Goal: Register for event/course

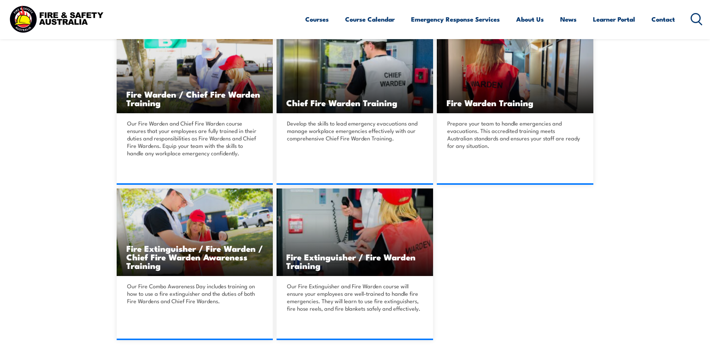
scroll to position [224, 0]
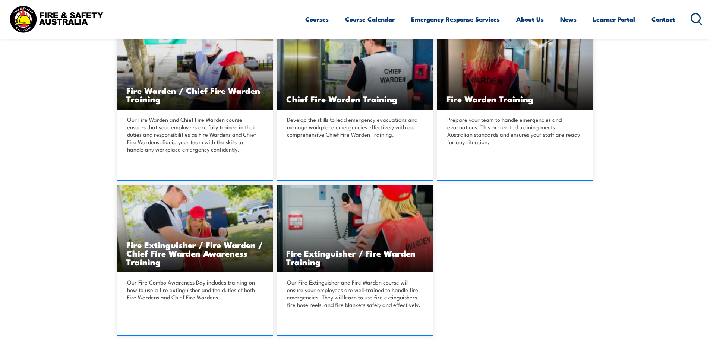
click at [516, 181] on link "DETAILS" at bounding box center [515, 181] width 157 height 0
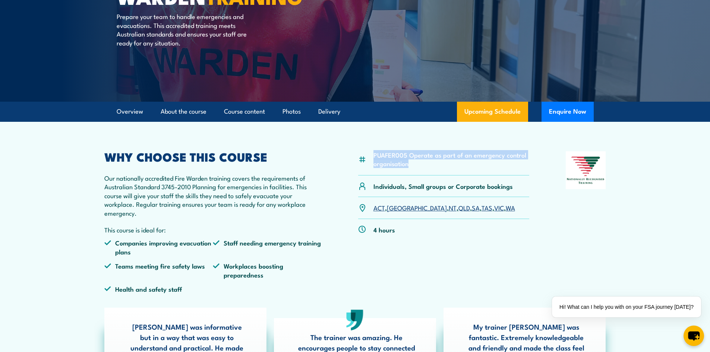
drag, startPoint x: 412, startPoint y: 168, endPoint x: 372, endPoint y: 153, distance: 42.5
click at [372, 153] on div "PUAFER005 Operate as part of an emergency control organisation" at bounding box center [444, 163] width 172 height 24
copy li "PUAFER005 Operate as part of an emergency control organisation"
click at [396, 208] on link "[GEOGRAPHIC_DATA]" at bounding box center [417, 207] width 60 height 9
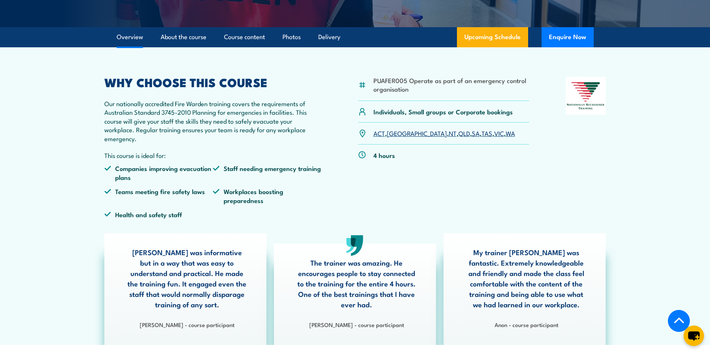
scroll to position [75, 0]
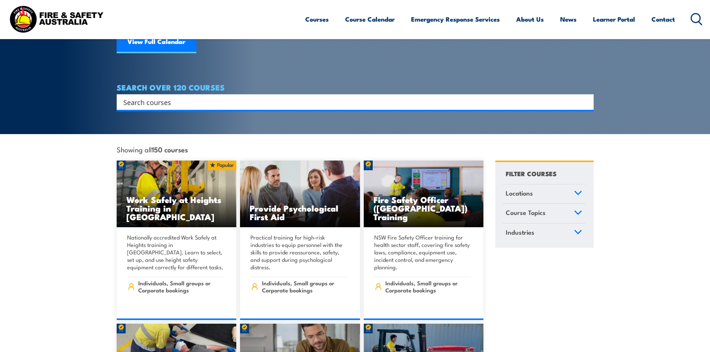
click at [173, 97] on input "Search input" at bounding box center [350, 102] width 454 height 11
type input "warden"
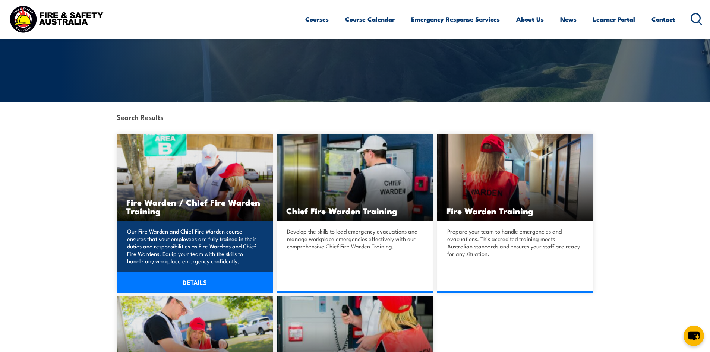
click at [202, 280] on link "DETAILS" at bounding box center [195, 282] width 157 height 21
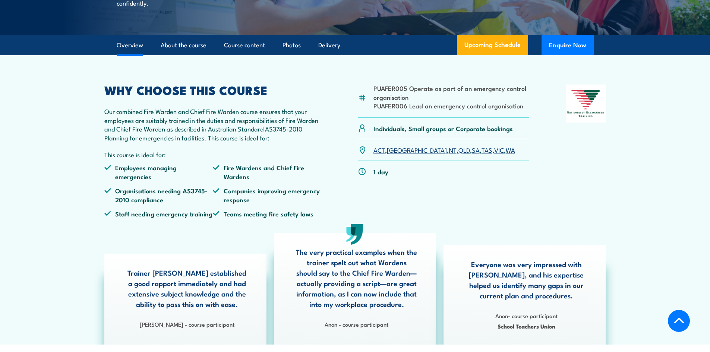
click at [504, 110] on li "PUAFER006 Lead an emergency control organisation" at bounding box center [452, 105] width 156 height 9
drag, startPoint x: 523, startPoint y: 125, endPoint x: 373, endPoint y: 111, distance: 150.9
click at [373, 111] on div "PUAFER005 Operate as part of an emergency control organisation PUAFER006 Lead a…" at bounding box center [444, 101] width 172 height 33
click at [491, 110] on li "PUAFER006 Lead an emergency control organisation" at bounding box center [452, 105] width 156 height 9
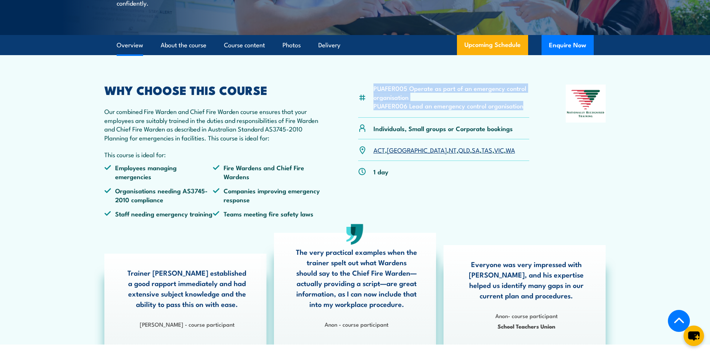
drag, startPoint x: 523, startPoint y: 125, endPoint x: 373, endPoint y: 107, distance: 151.4
click at [373, 107] on div "PUAFER005 Operate as part of an emergency control organisation PUAFER006 Lead a…" at bounding box center [444, 101] width 172 height 33
copy ul "PUAFER005 Operate as part of an emergency control organisation PUAFER006 Lead a…"
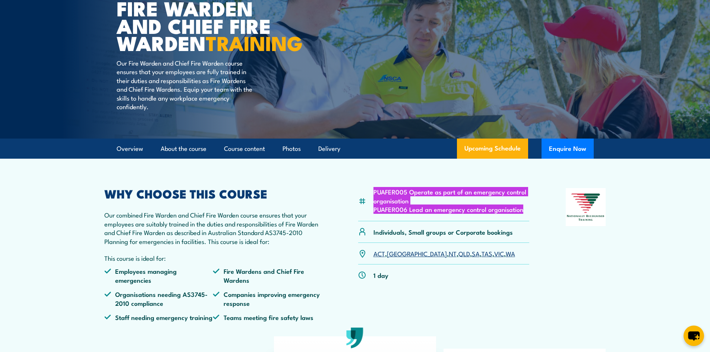
scroll to position [112, 0]
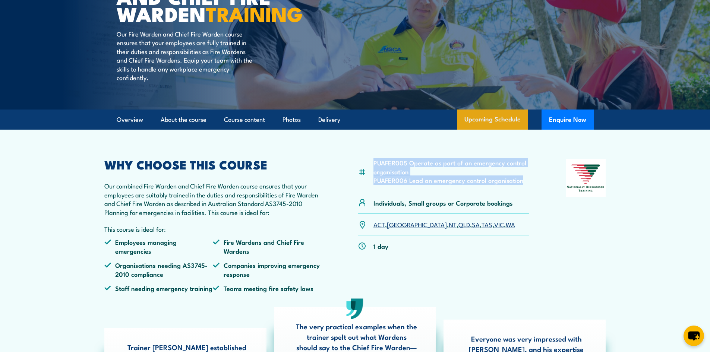
click at [505, 130] on link "Upcoming Schedule" at bounding box center [492, 120] width 71 height 20
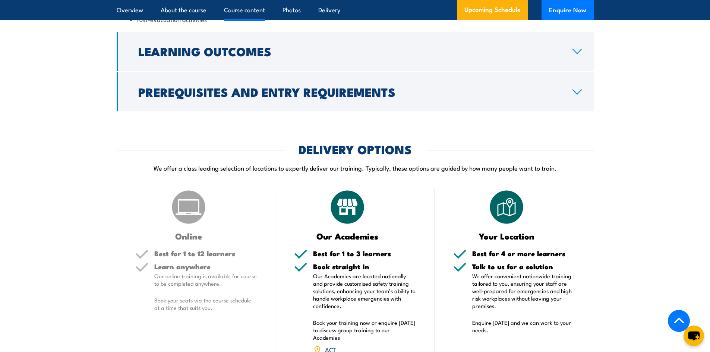
scroll to position [799, 0]
